Goal: Information Seeking & Learning: Check status

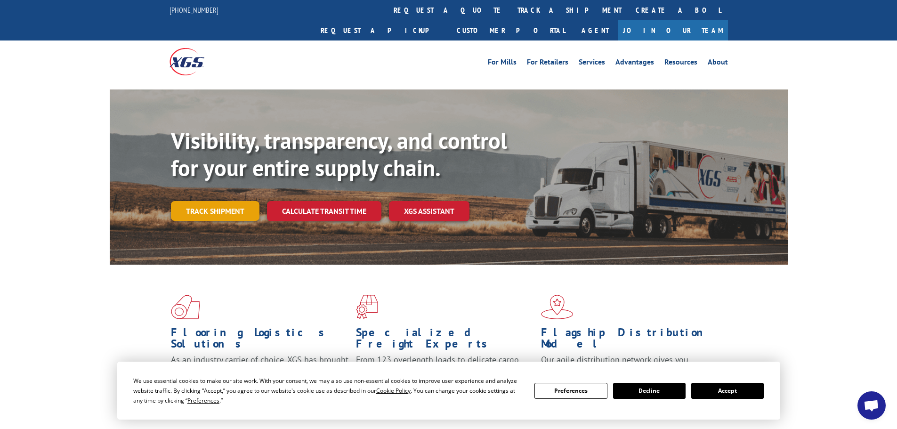
click at [225, 201] on link "Track shipment" at bounding box center [215, 211] width 89 height 20
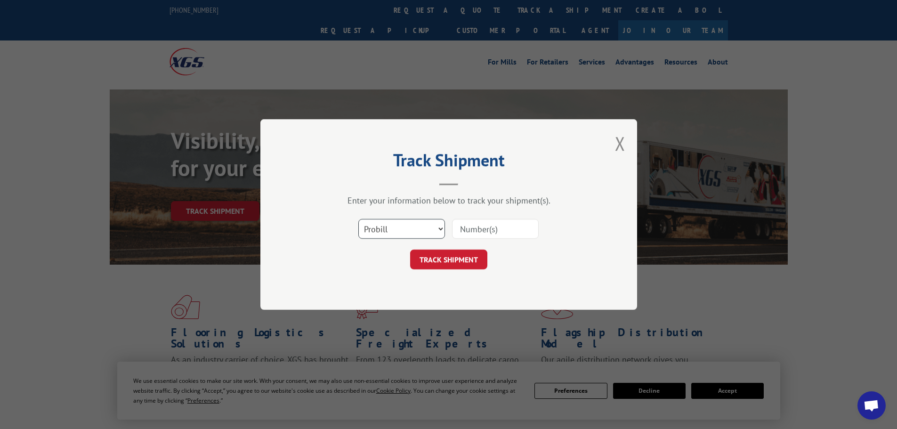
click at [439, 231] on select "Select category... Probill BOL PO" at bounding box center [401, 229] width 87 height 20
select select "po"
click at [358, 219] on select "Select category... Probill BOL PO" at bounding box center [401, 229] width 87 height 20
click at [496, 228] on input at bounding box center [495, 229] width 87 height 20
type input "28526250"
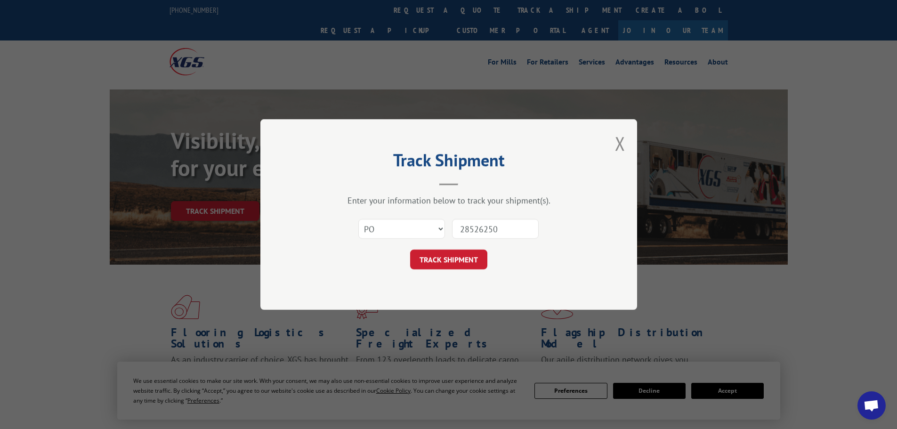
click at [455, 261] on button "TRACK SHIPMENT" at bounding box center [448, 260] width 77 height 20
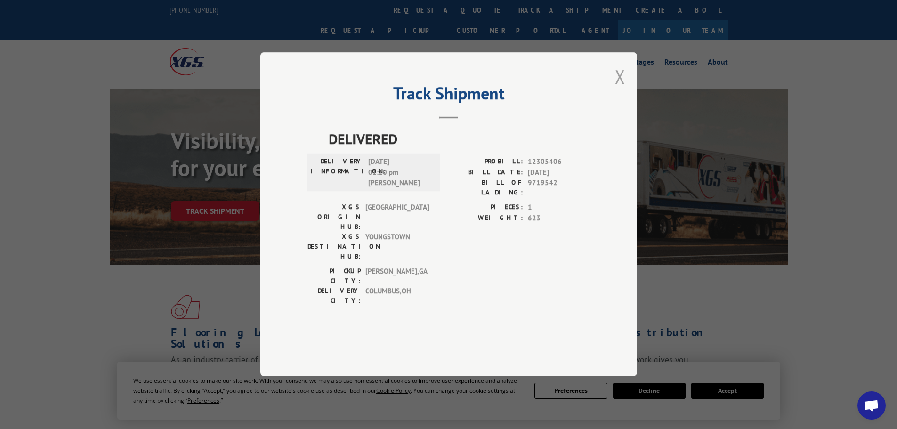
click at [619, 89] on button "Close modal" at bounding box center [620, 76] width 10 height 25
